Goal: Information Seeking & Learning: Learn about a topic

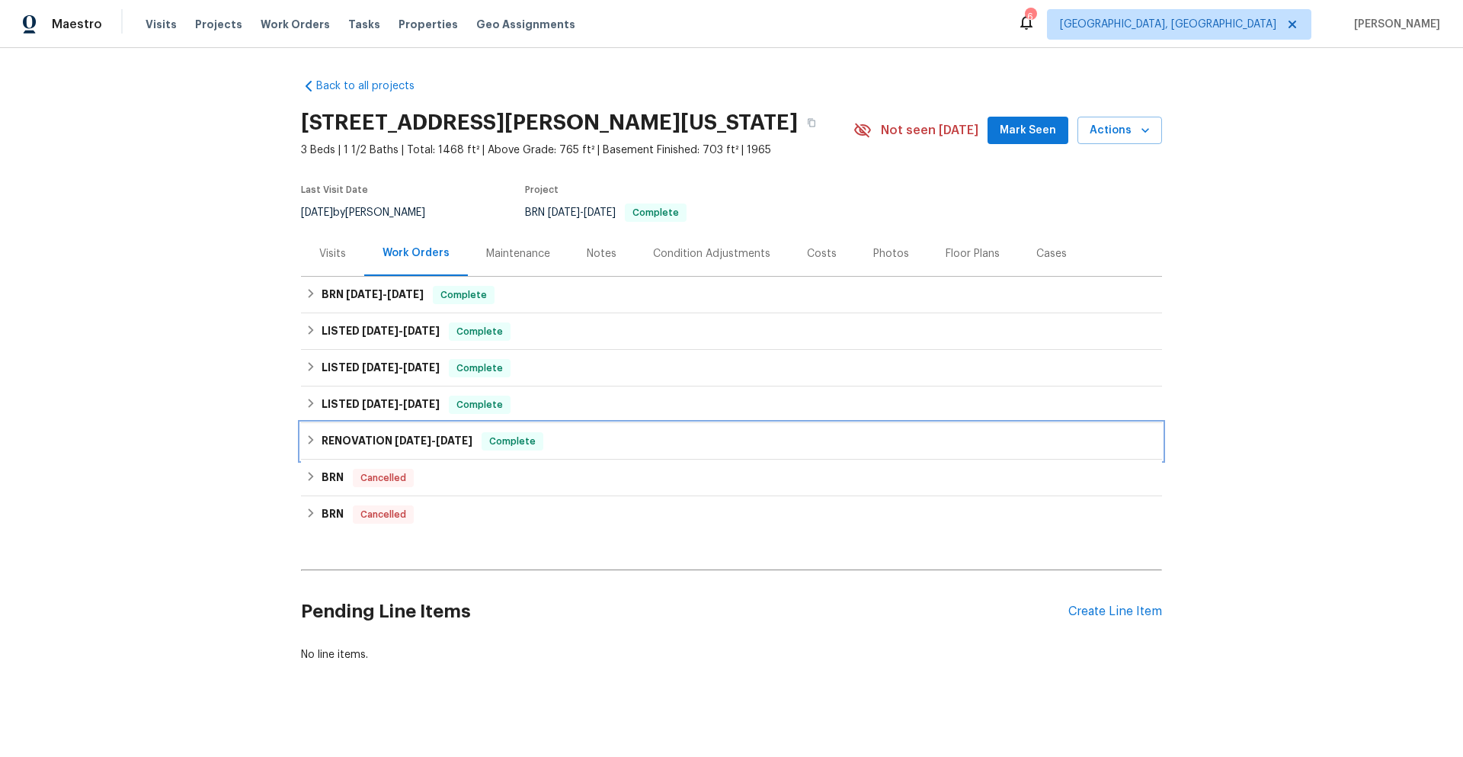
click at [480, 456] on div "RENOVATION [DATE] - [DATE] Complete" at bounding box center [731, 441] width 861 height 37
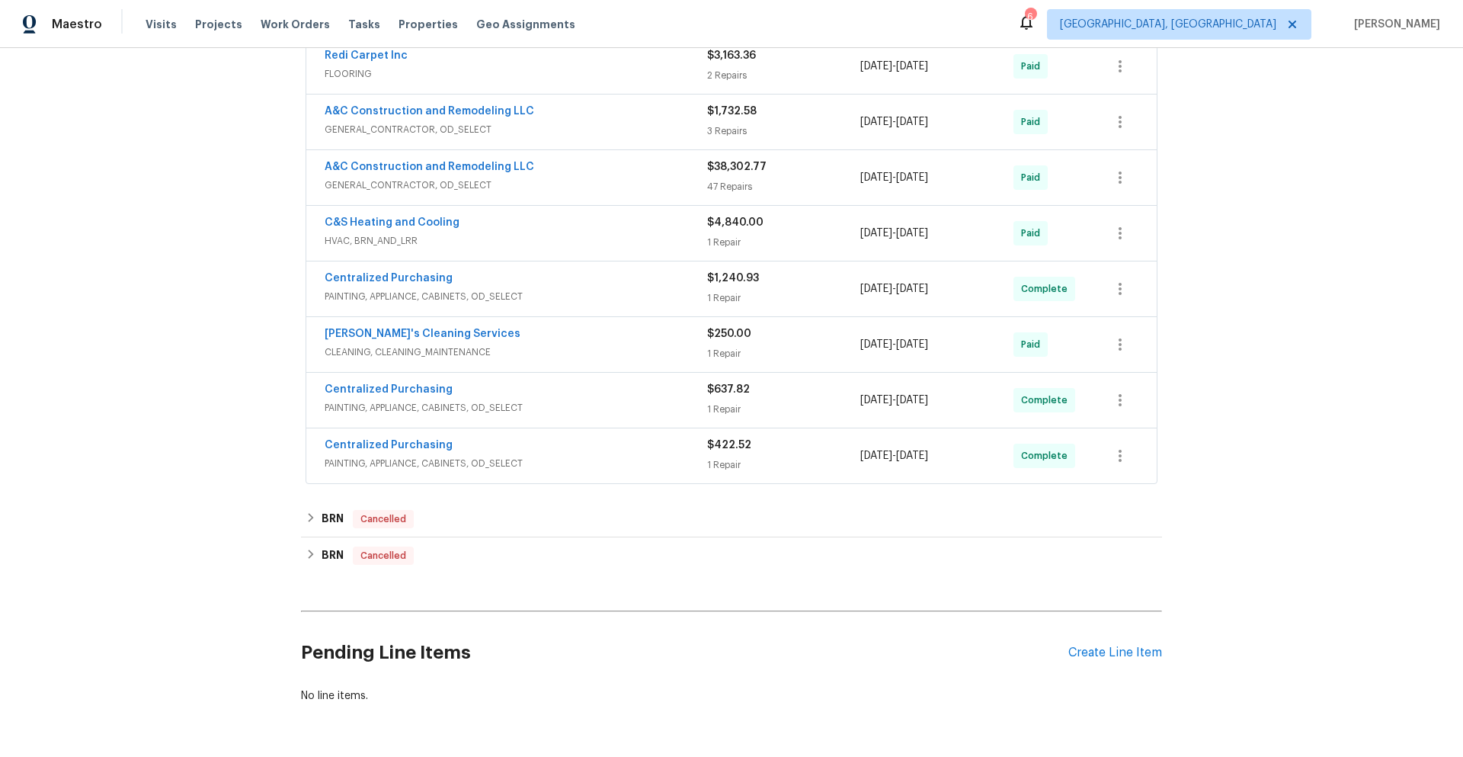
scroll to position [281, 0]
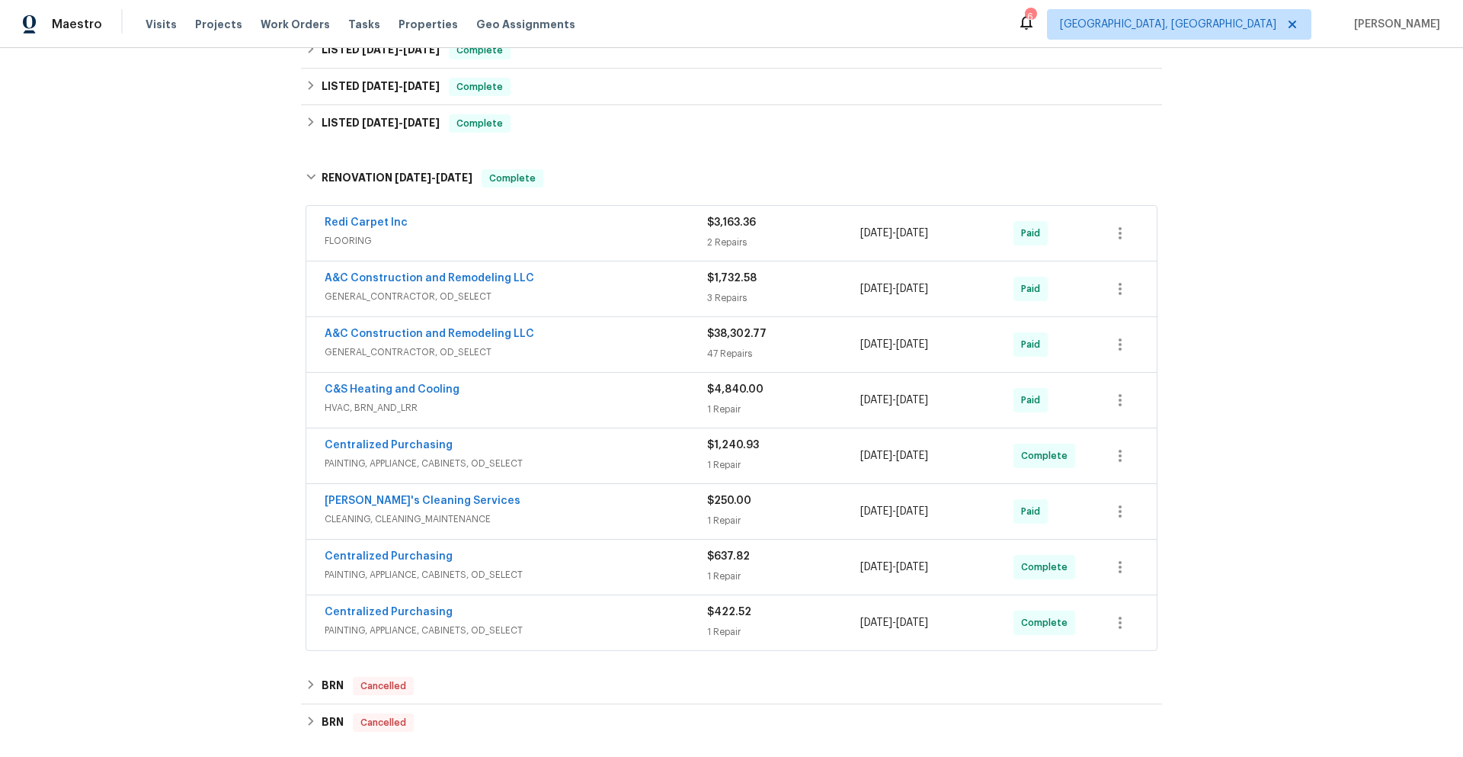
click at [505, 413] on span "HVAC, BRN_AND_LRR" at bounding box center [516, 407] width 383 height 15
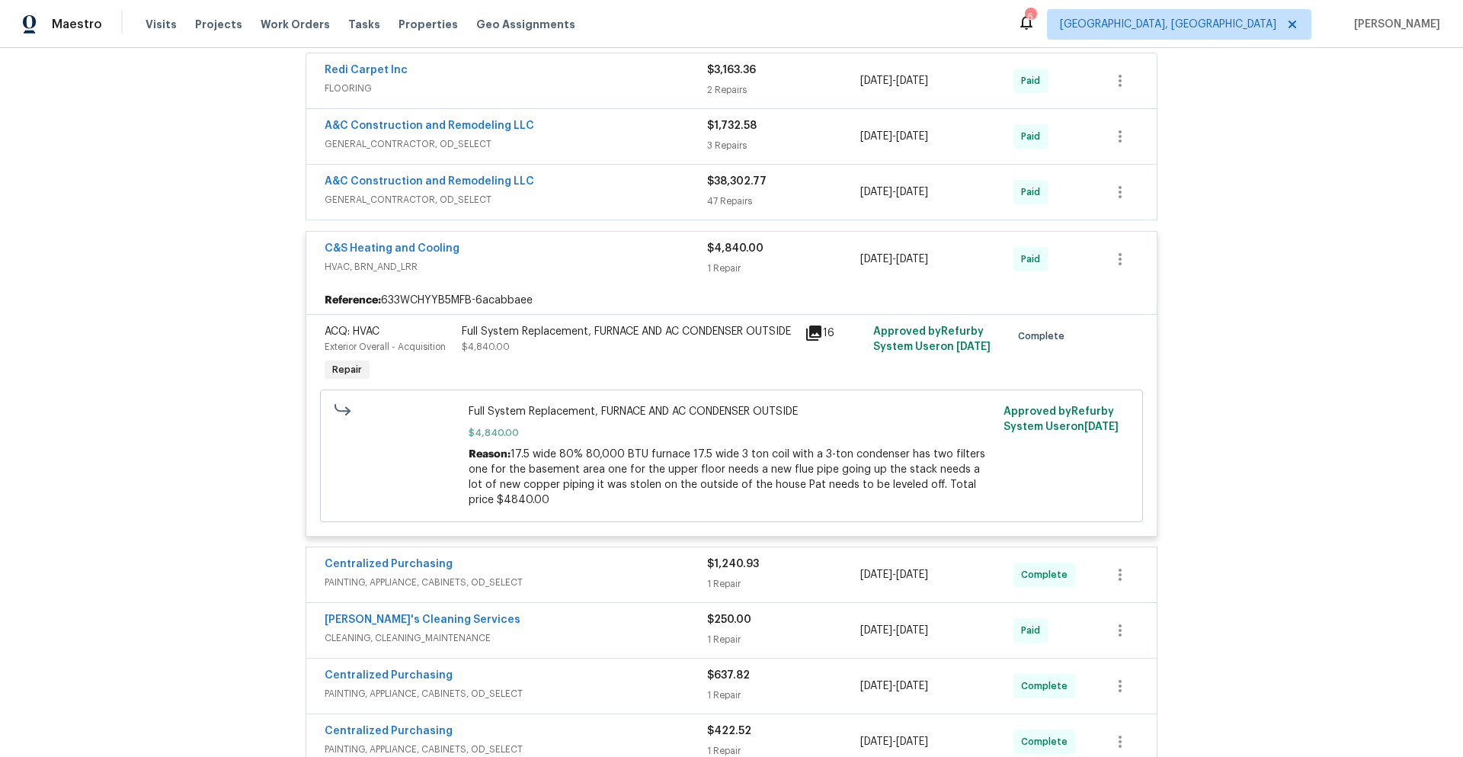
scroll to position [357, 0]
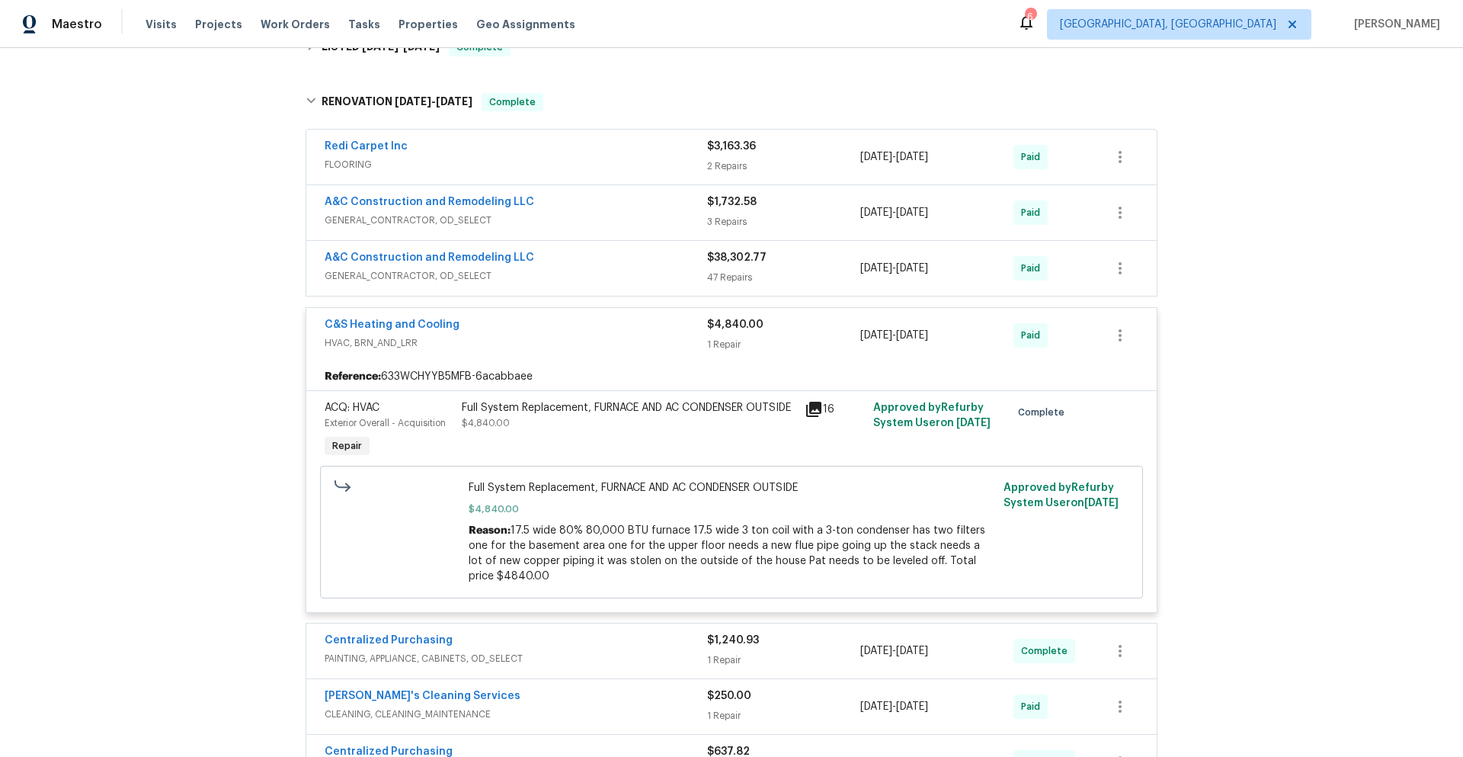
click at [501, 162] on span "FLOORING" at bounding box center [516, 164] width 383 height 15
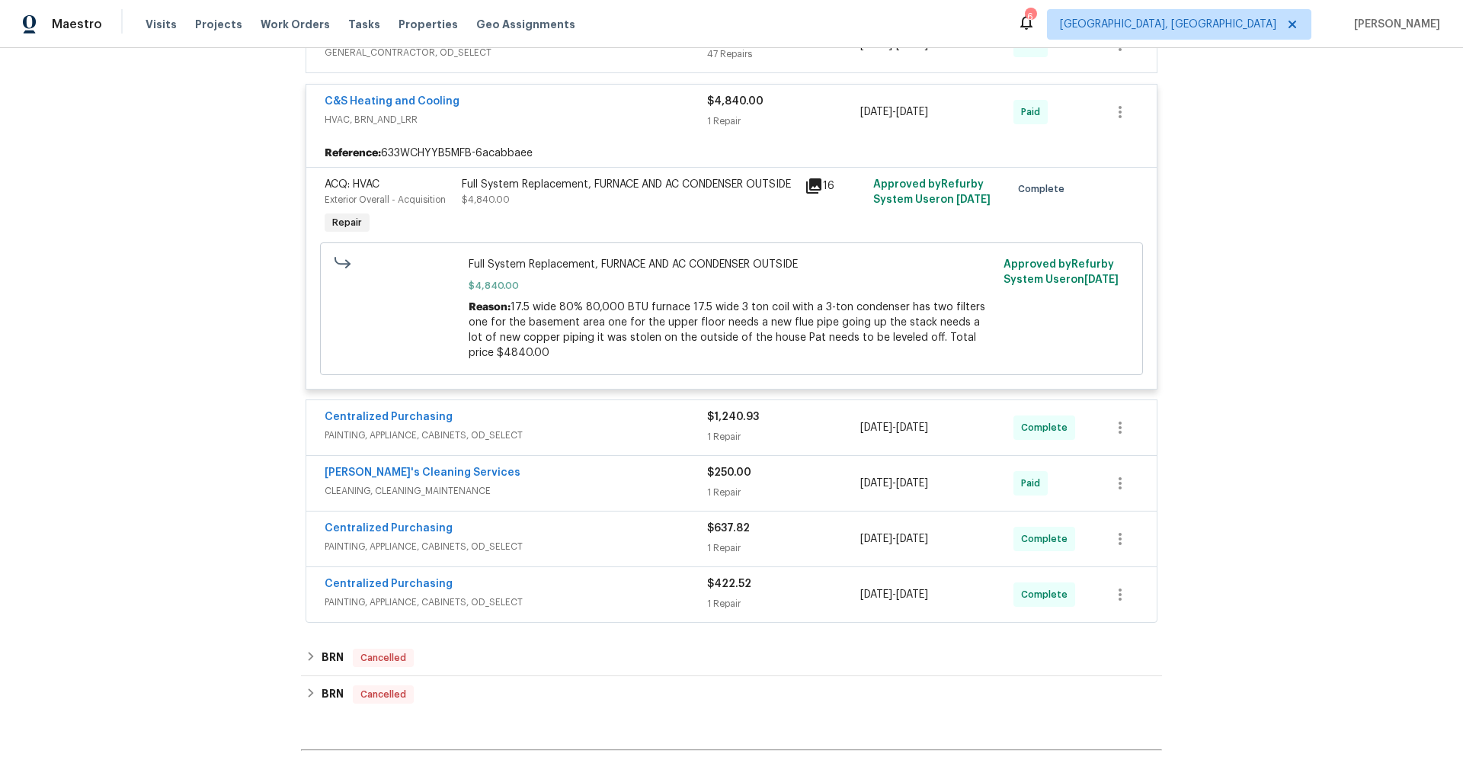
scroll to position [1043, 0]
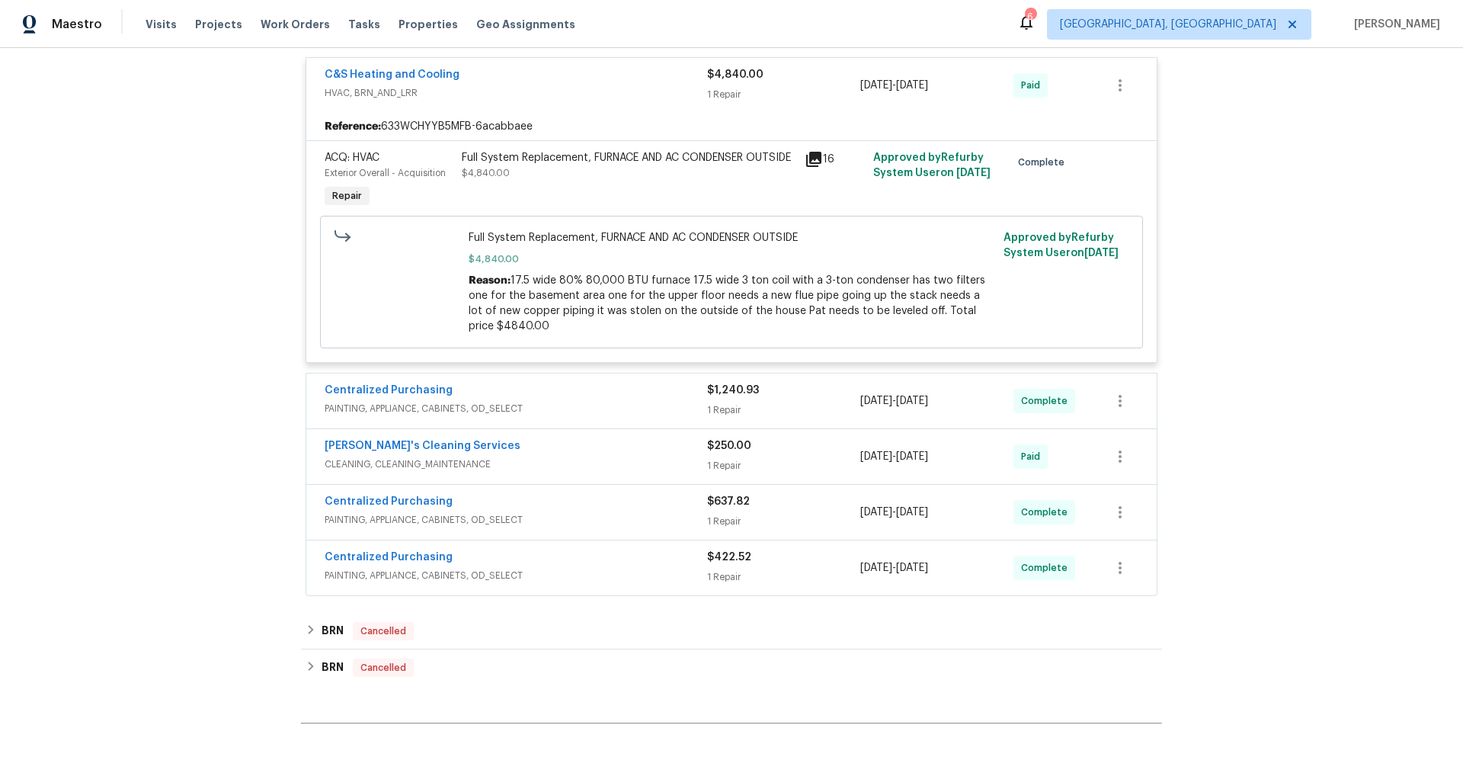
click at [450, 518] on span "PAINTING, APPLIANCE, CABINETS, OD_SELECT" at bounding box center [516, 519] width 383 height 15
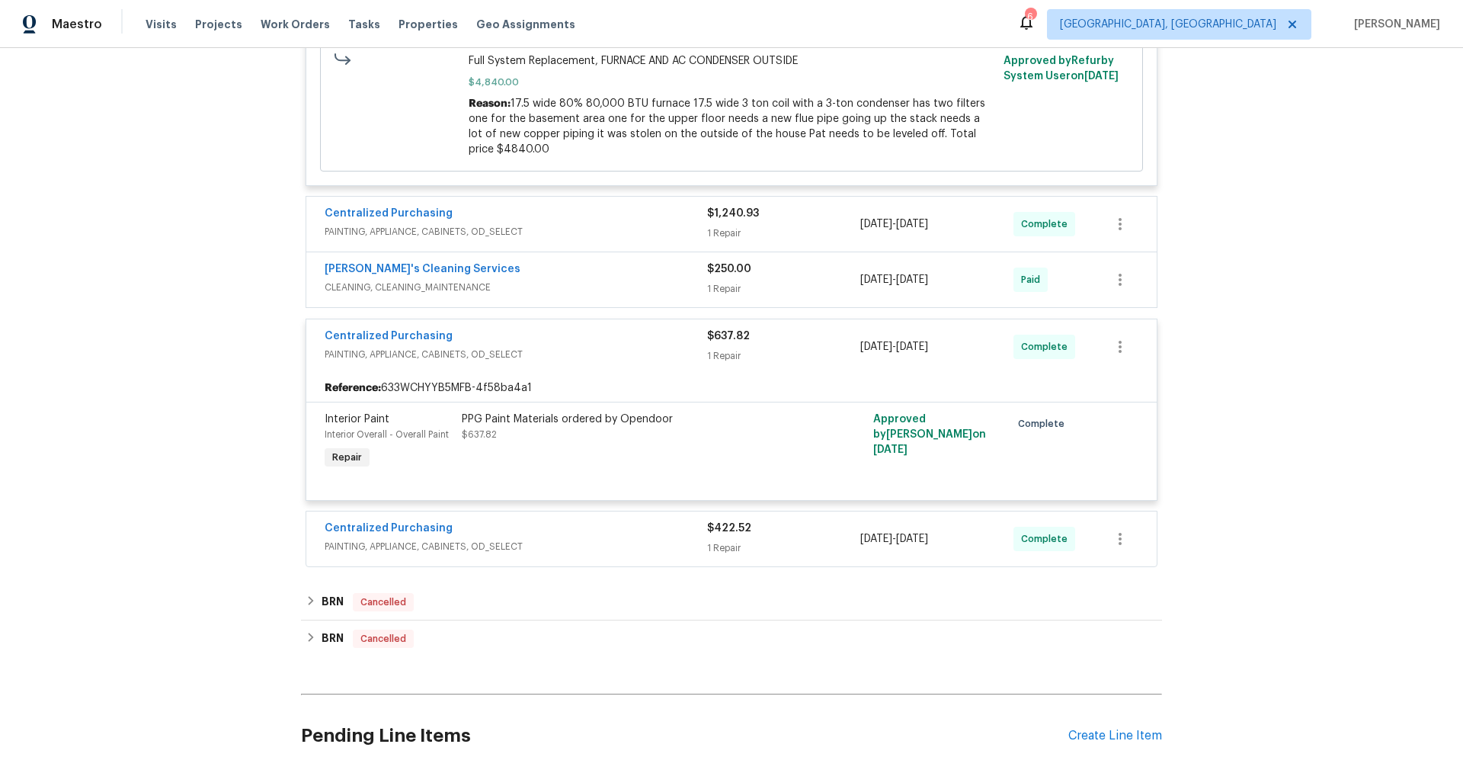
scroll to position [1272, 0]
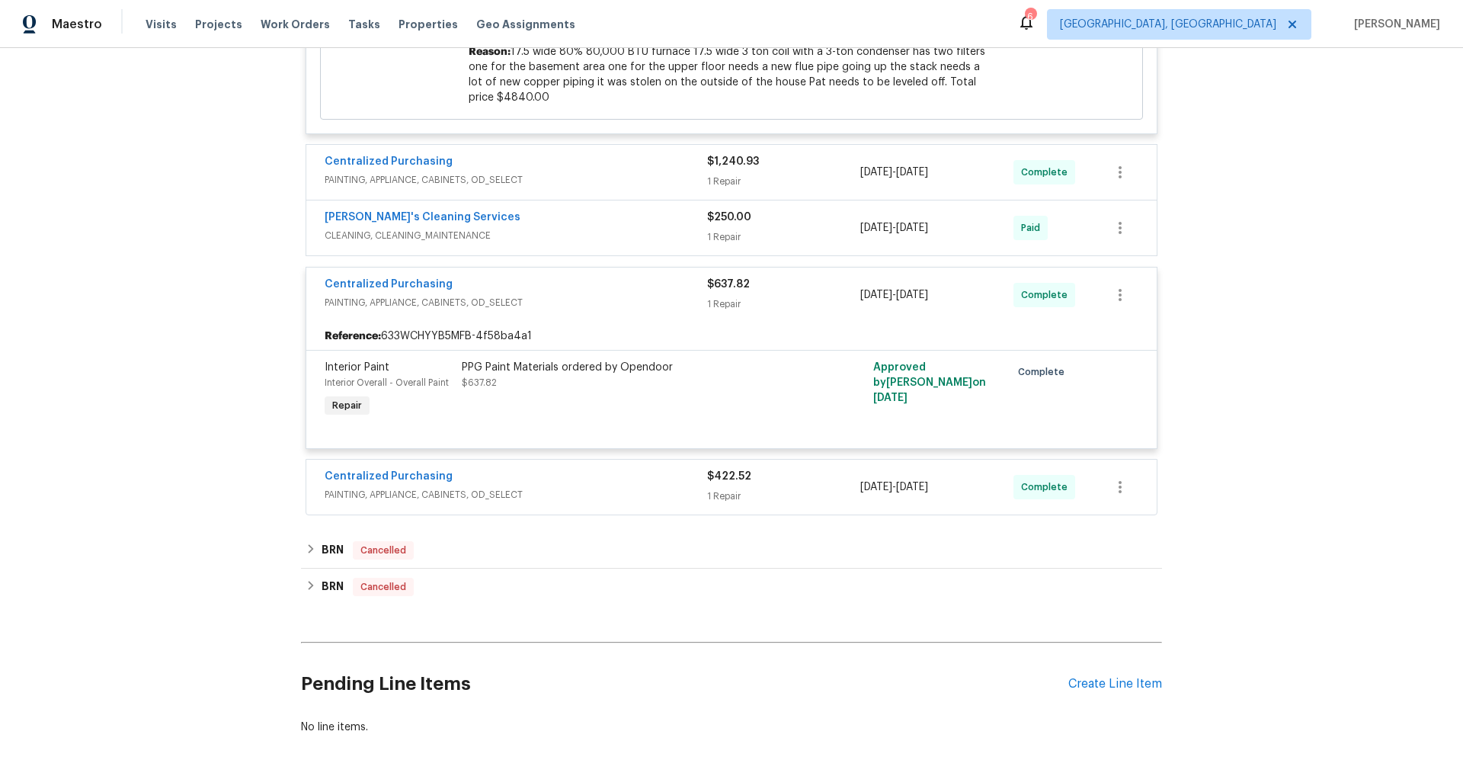
click at [482, 494] on span "PAINTING, APPLIANCE, CABINETS, OD_SELECT" at bounding box center [516, 494] width 383 height 15
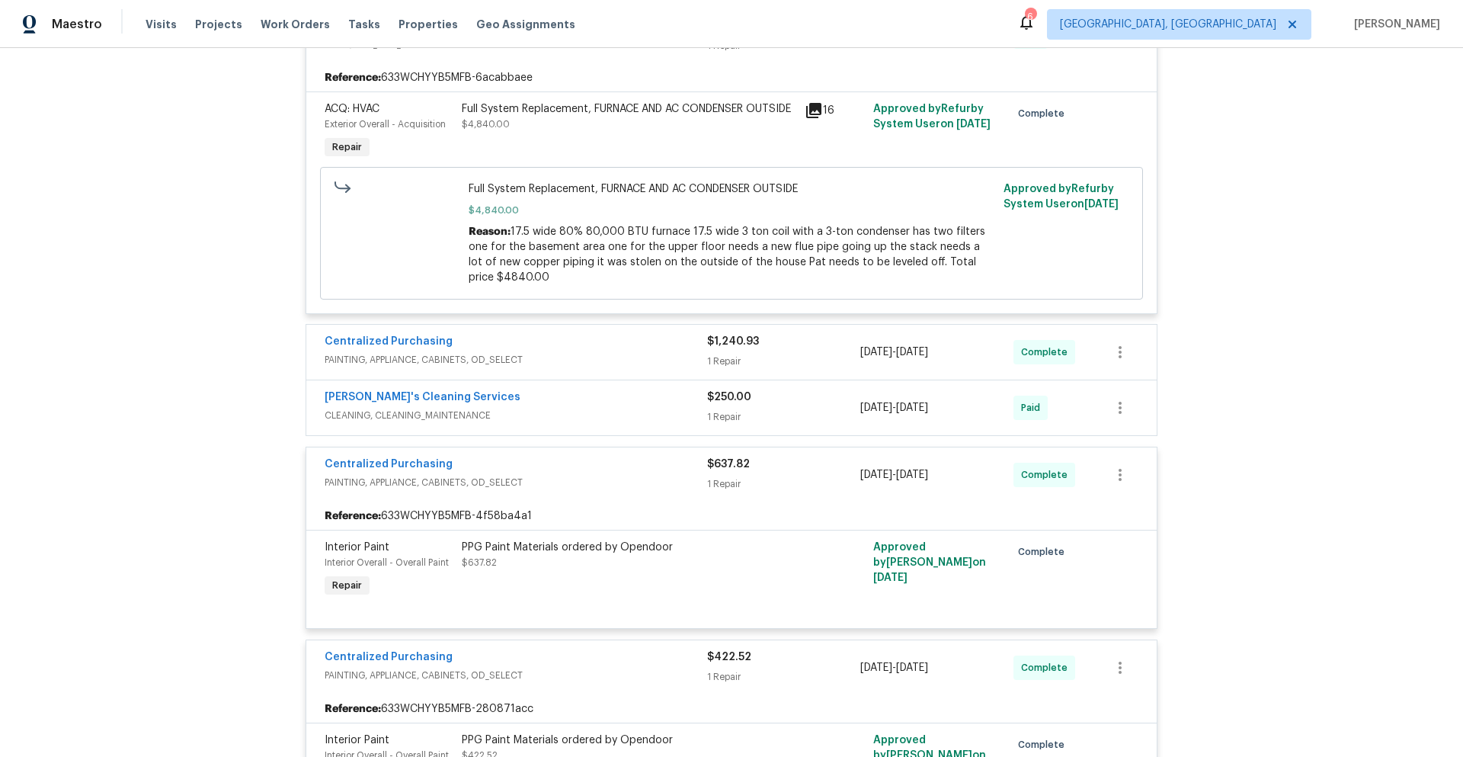
scroll to position [1119, 0]
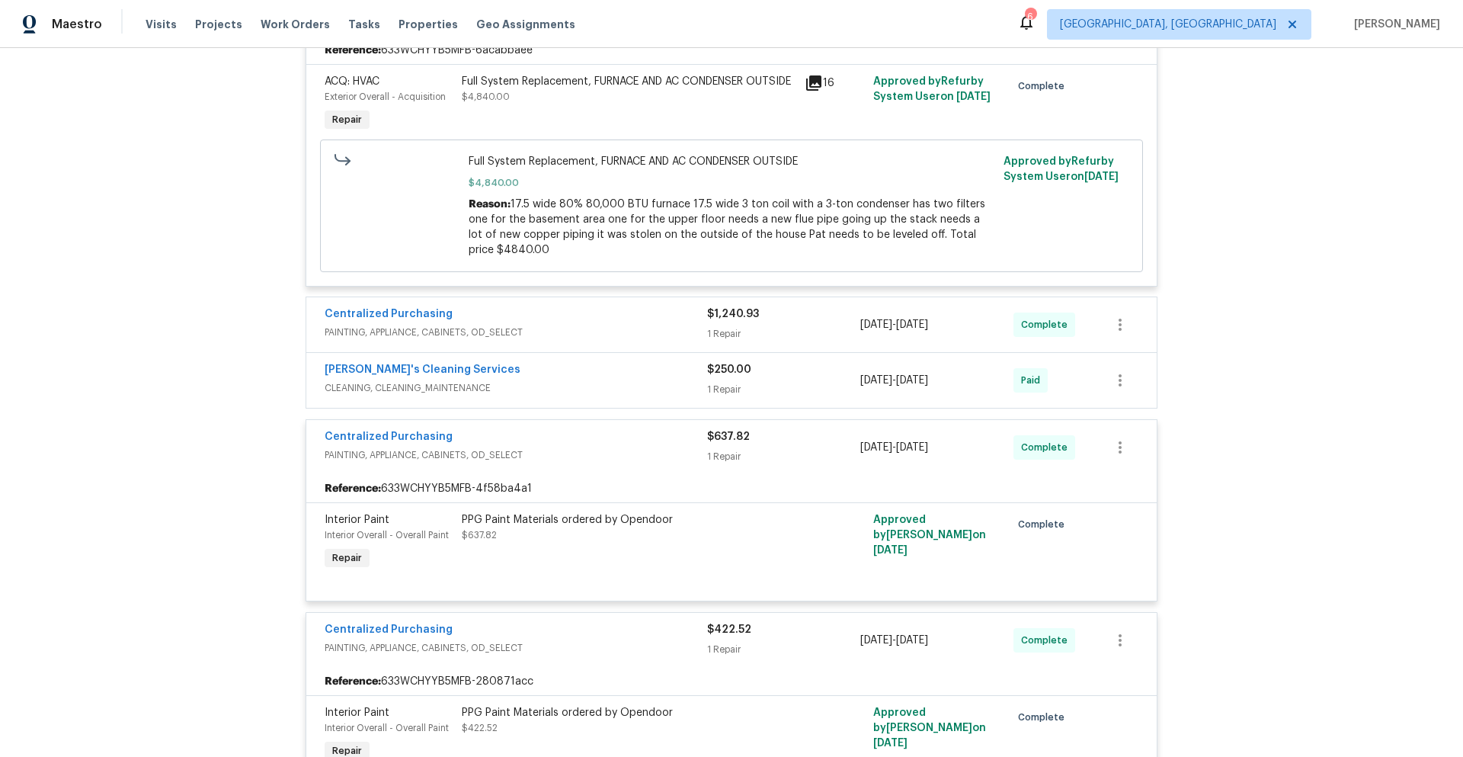
click at [1240, 581] on div "Back to all projects 9624 Ditman Way, Kansas City, MO 64134 3 Beds | 1 1/2 Bath…" at bounding box center [731, 402] width 1463 height 709
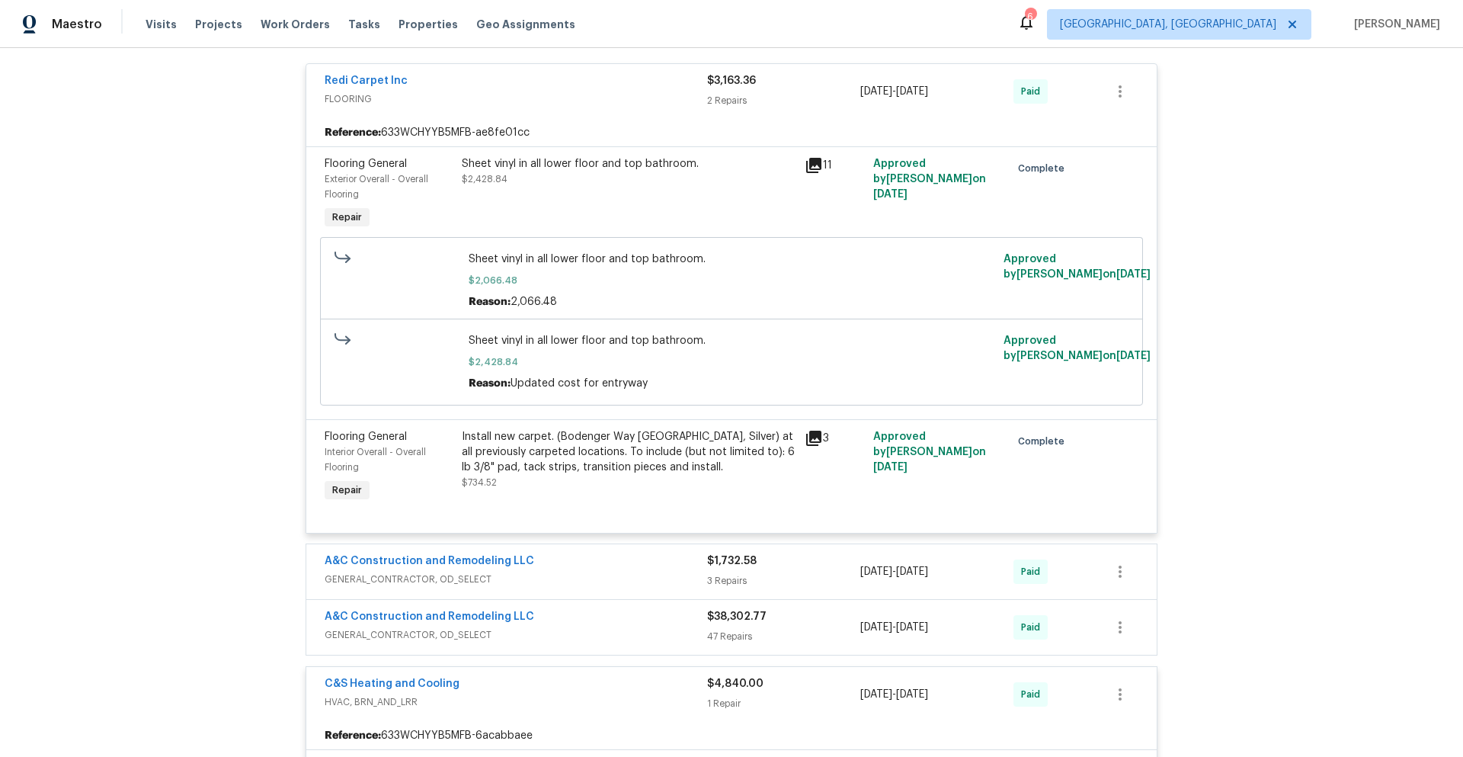
scroll to position [434, 0]
click at [481, 623] on span "A&C Construction and Remodeling LLC" at bounding box center [430, 617] width 210 height 15
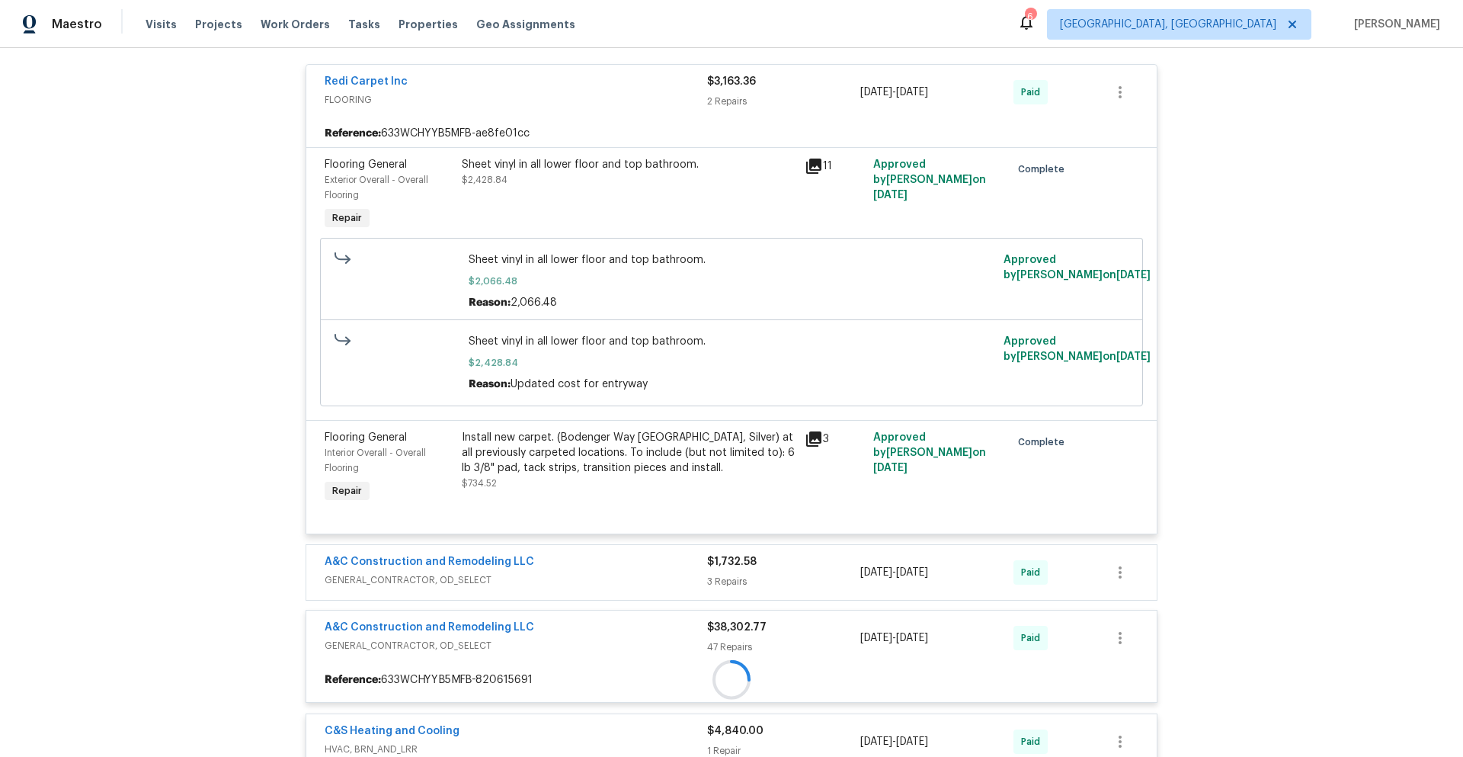
click at [494, 594] on div "A&C Construction and Remodeling LLC GENERAL_CONTRACTOR, OD_SELECT $1,732.58 3 R…" at bounding box center [731, 572] width 850 height 55
click at [504, 588] on div at bounding box center [731, 773] width 861 height 1542
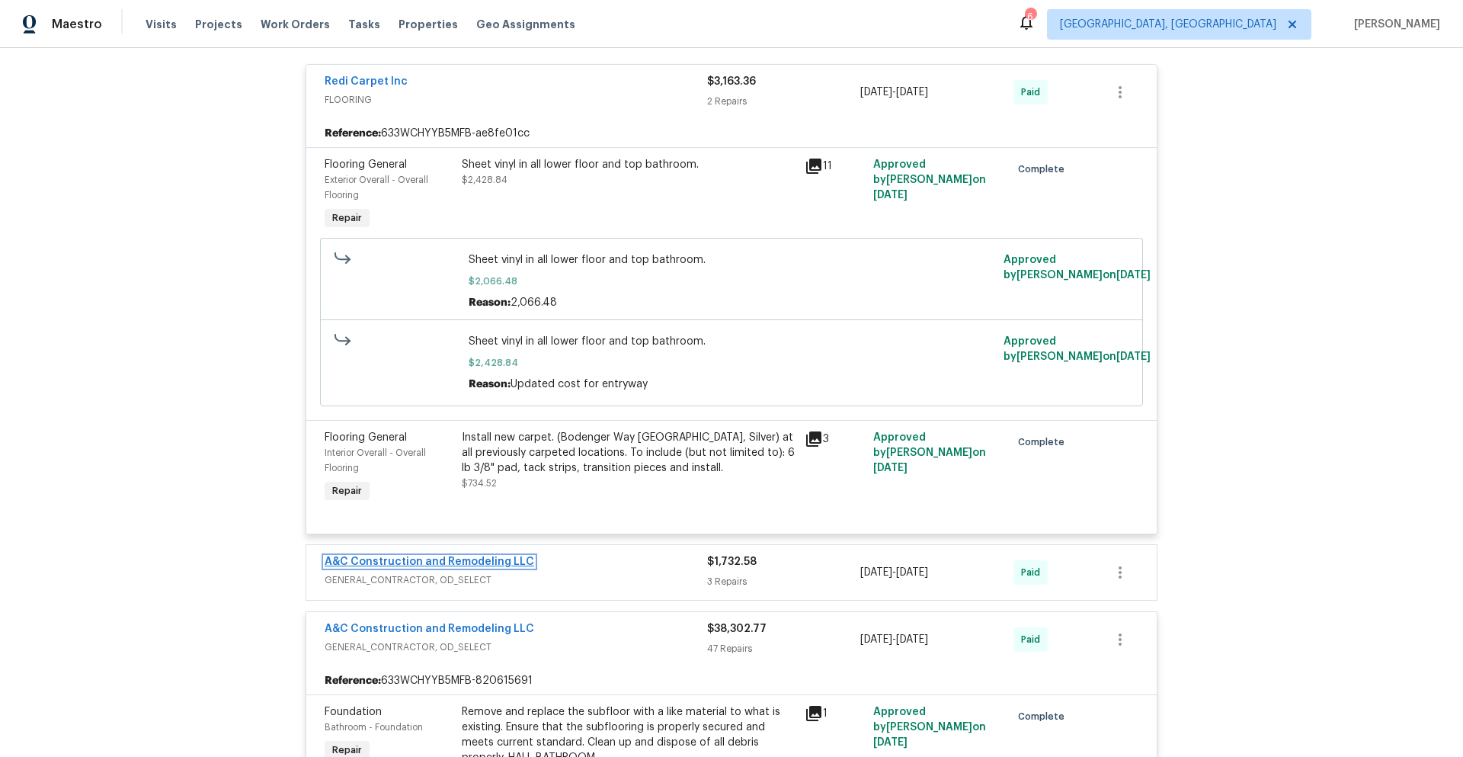
click at [509, 566] on link "A&C Construction and Remodeling LLC" at bounding box center [430, 561] width 210 height 11
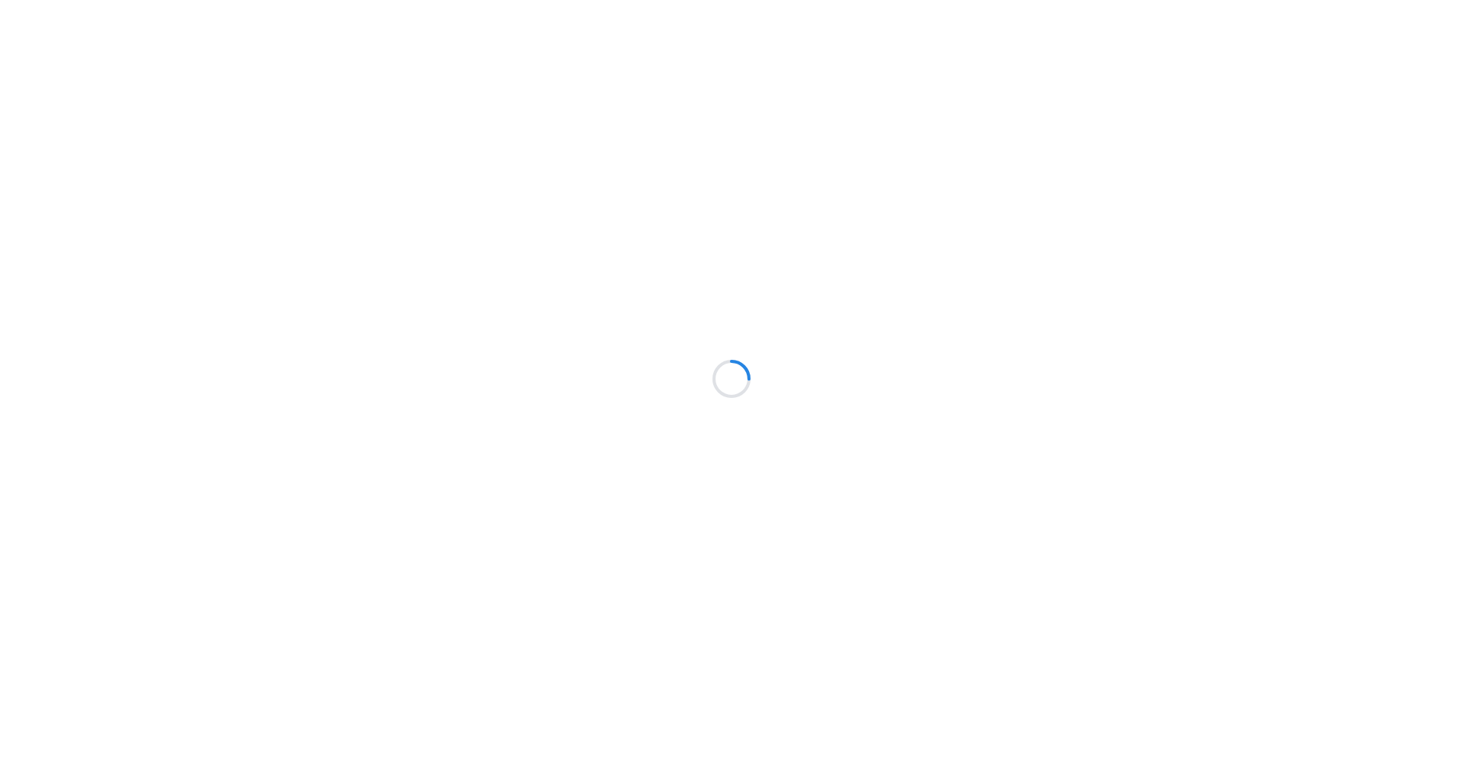
click at [430, 440] on div at bounding box center [731, 378] width 1463 height 757
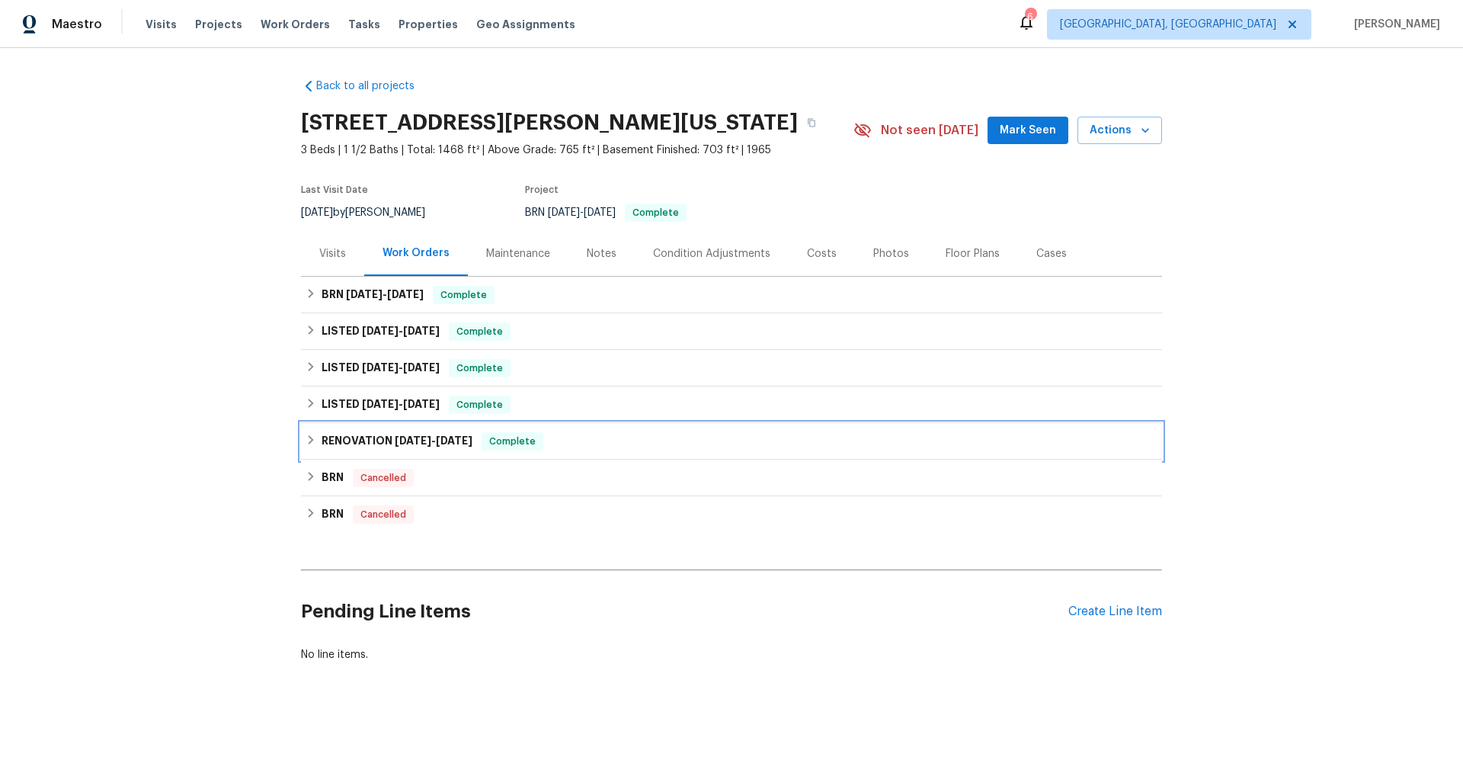
click at [385, 448] on h6 "RENOVATION [DATE] - [DATE]" at bounding box center [397, 441] width 151 height 18
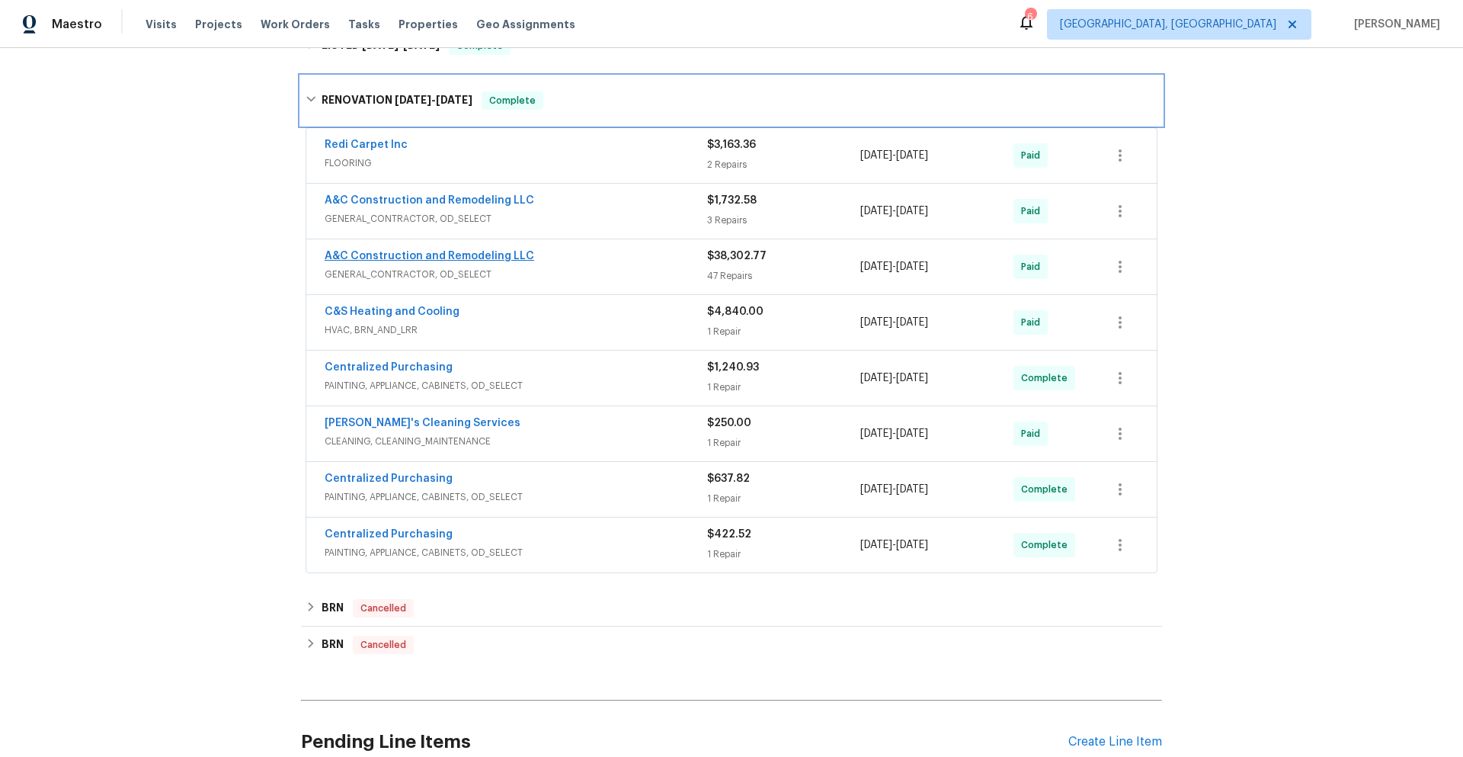
scroll to position [381, 0]
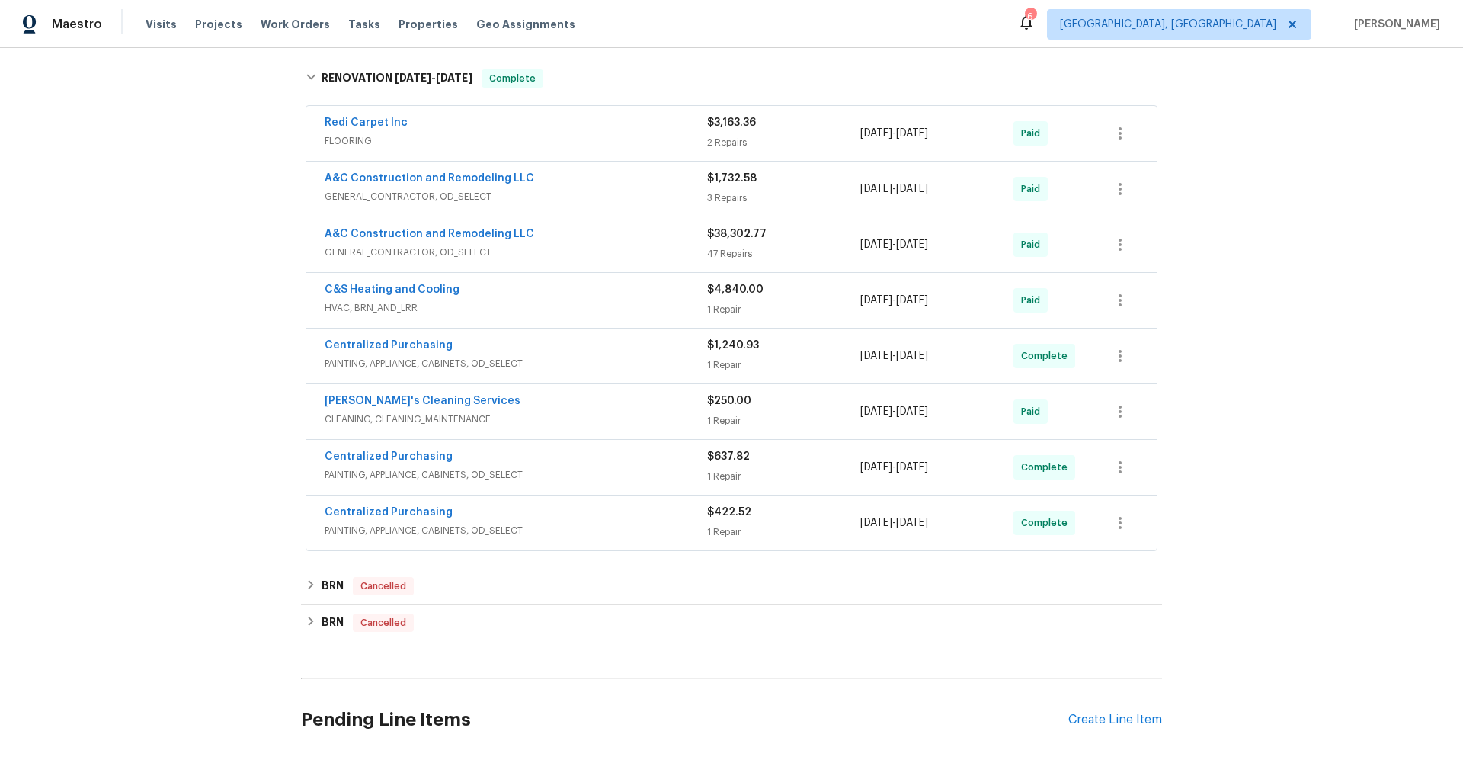
click at [232, 510] on div "Back to all projects [STREET_ADDRESS][PERSON_NAME][US_STATE] 3 Beds | 1 1/2 Bat…" at bounding box center [731, 402] width 1463 height 709
click at [504, 252] on span "GENERAL_CONTRACTOR, OD_SELECT" at bounding box center [516, 252] width 383 height 15
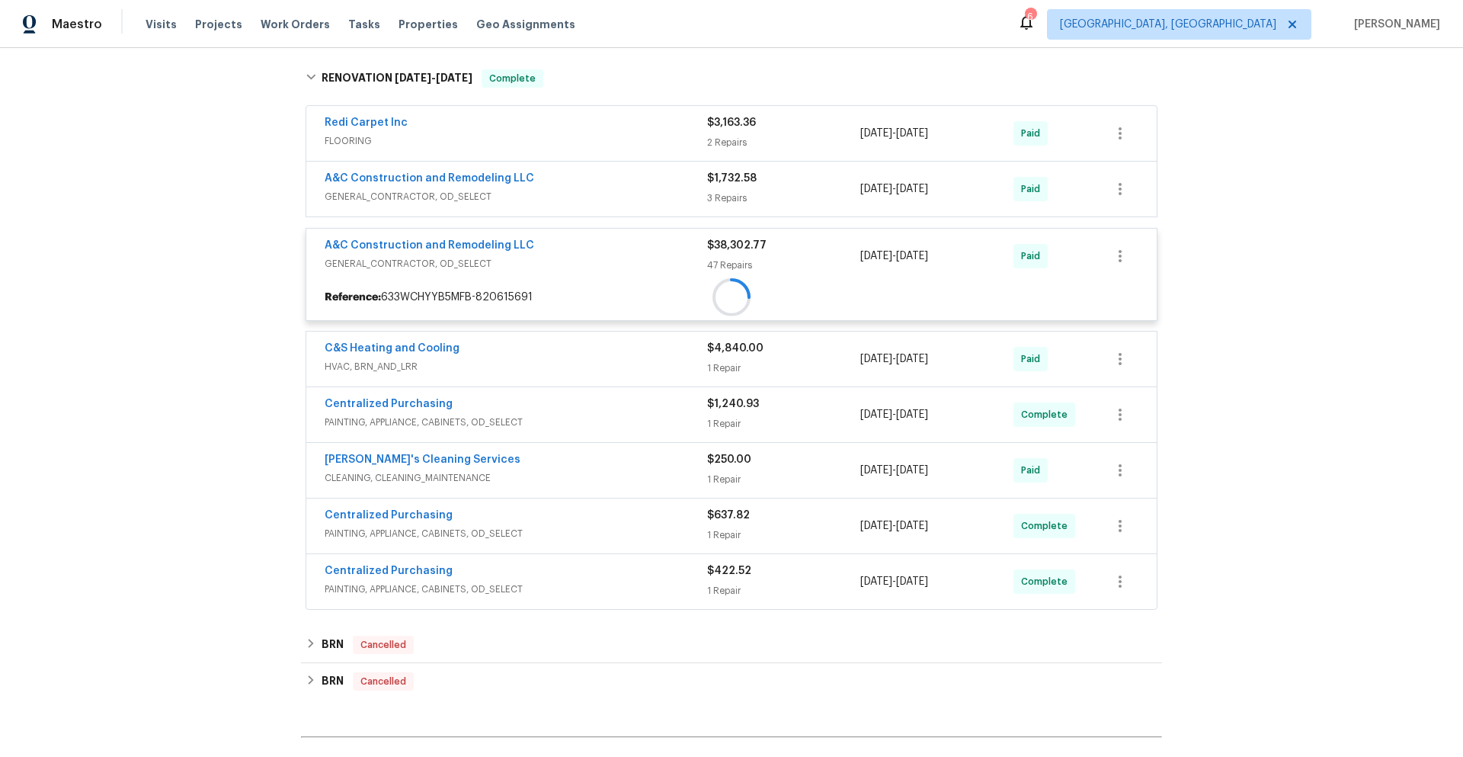
click at [528, 190] on div "Redi Carpet Inc FLOORING $3,163.36 2 Repairs [DATE] - [DATE] Paid A&C Construct…" at bounding box center [732, 358] width 852 height 504
click at [550, 187] on div at bounding box center [731, 334] width 861 height 560
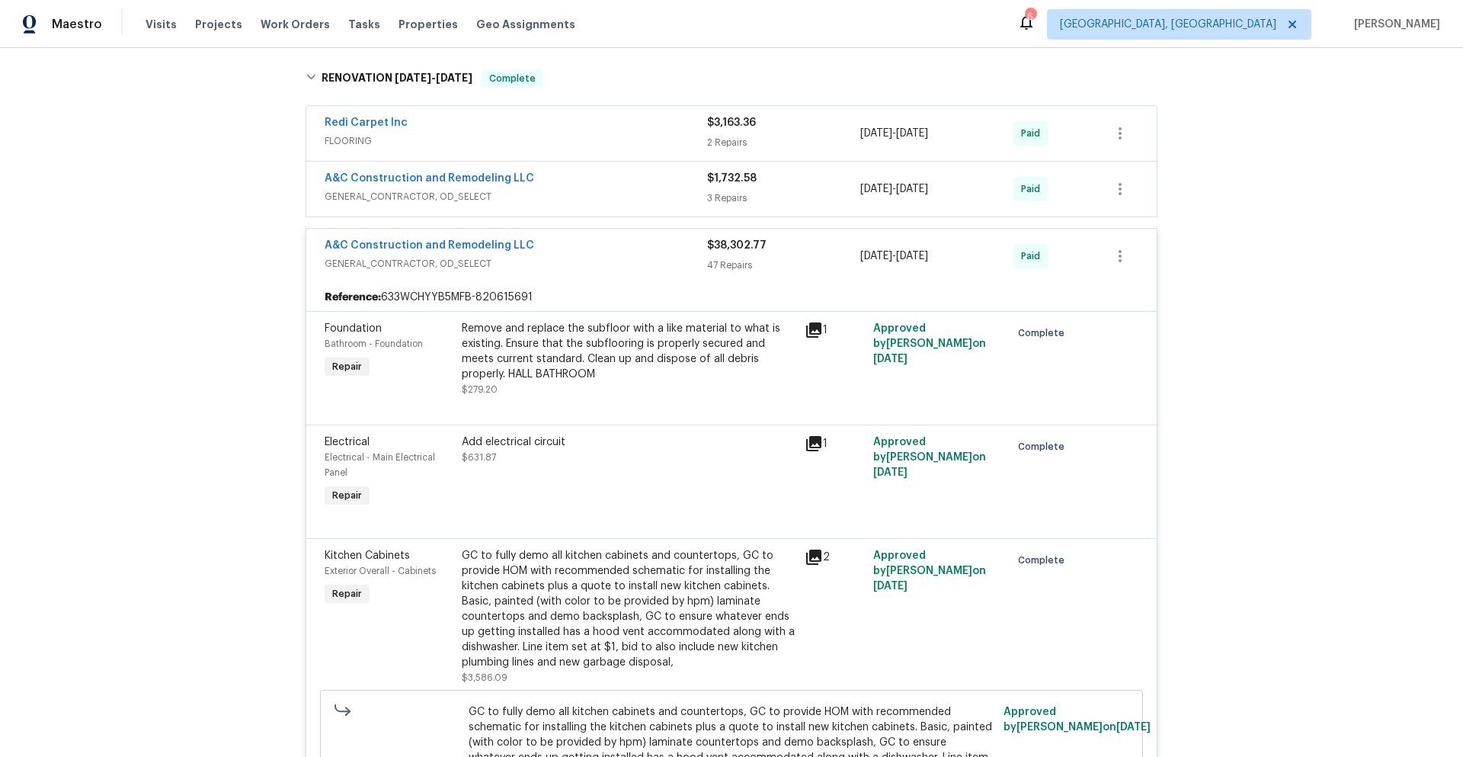
click at [519, 197] on span "GENERAL_CONTRACTOR, OD_SELECT" at bounding box center [516, 196] width 383 height 15
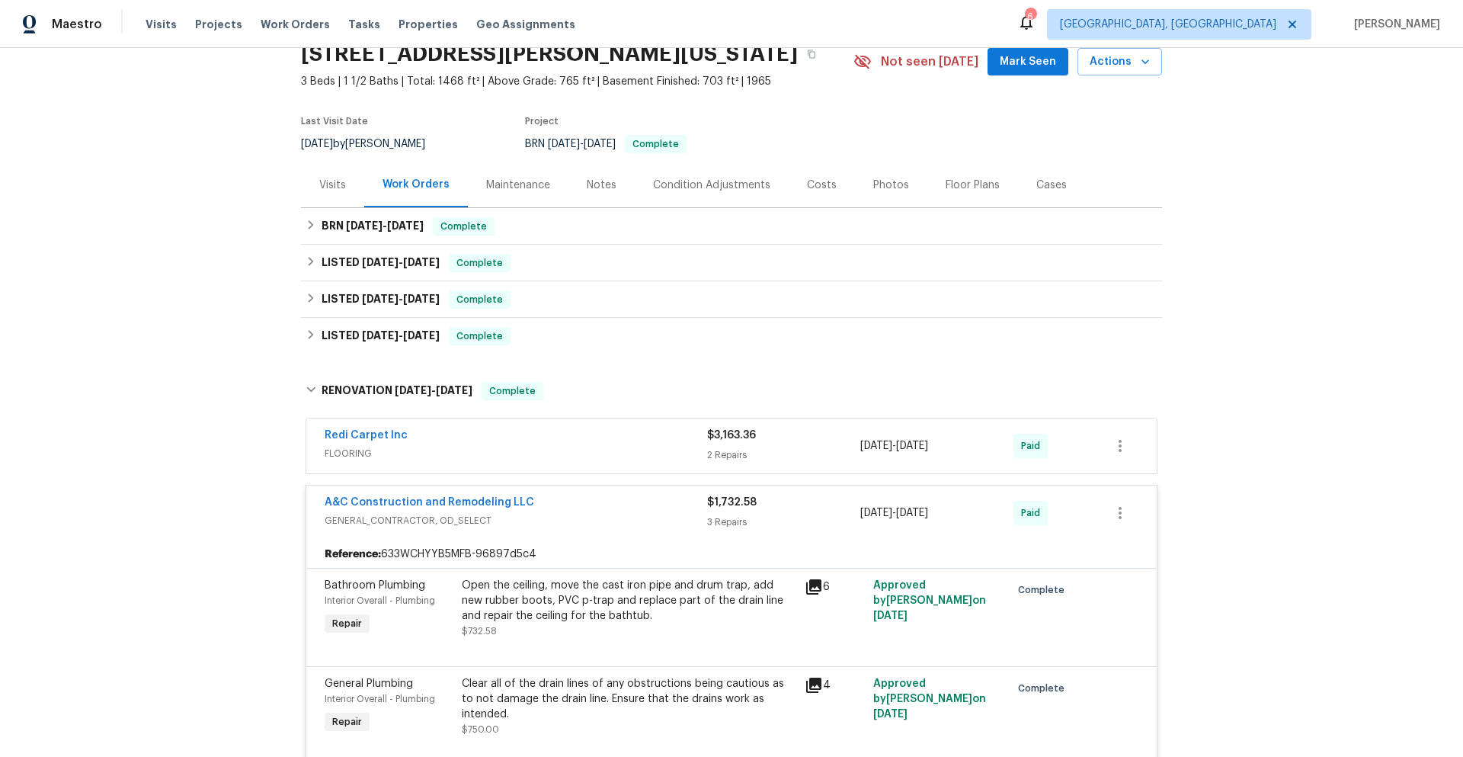
scroll to position [0, 0]
